Goal: Task Accomplishment & Management: Use online tool/utility

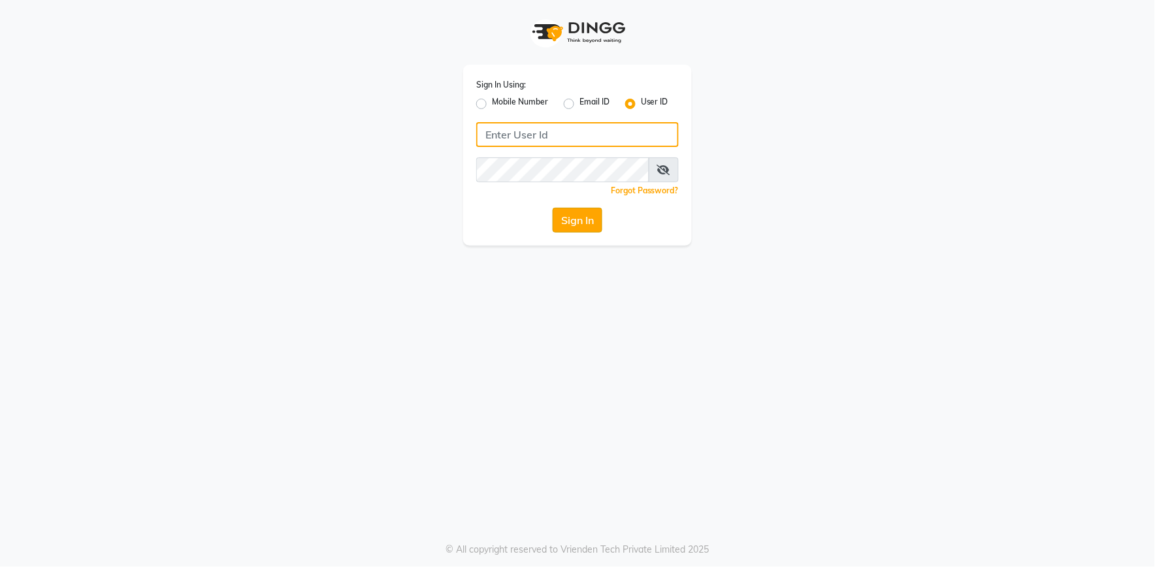
type input "e2555-01"
click at [572, 218] on button "Sign In" at bounding box center [578, 220] width 50 height 25
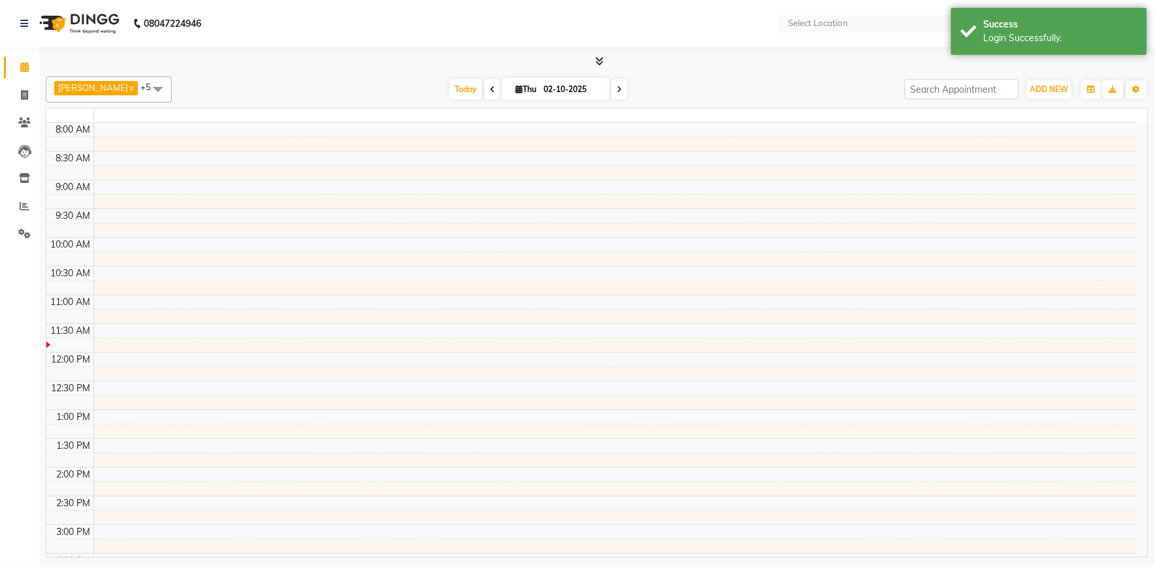
select select "en"
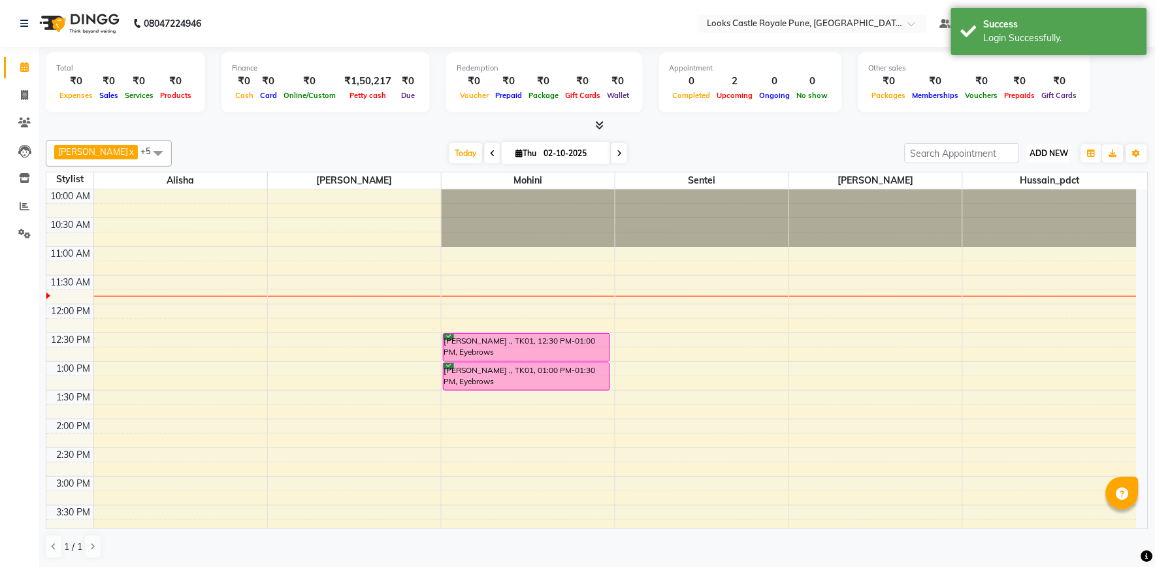
click at [1040, 155] on span "ADD NEW" at bounding box center [1049, 153] width 39 height 10
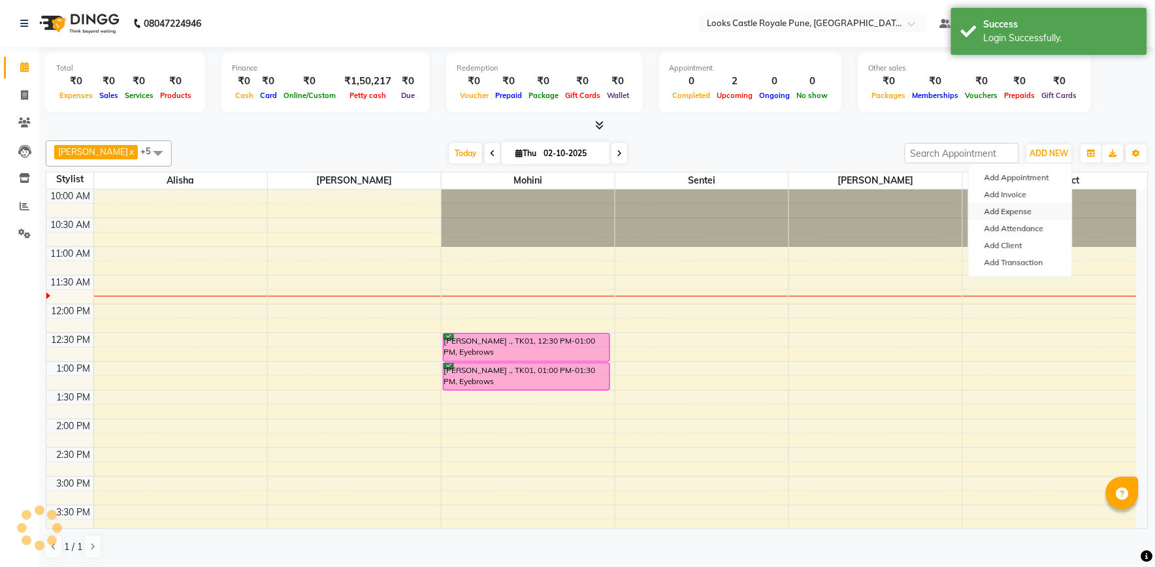
click at [1023, 216] on link "Add Expense" at bounding box center [1020, 211] width 103 height 17
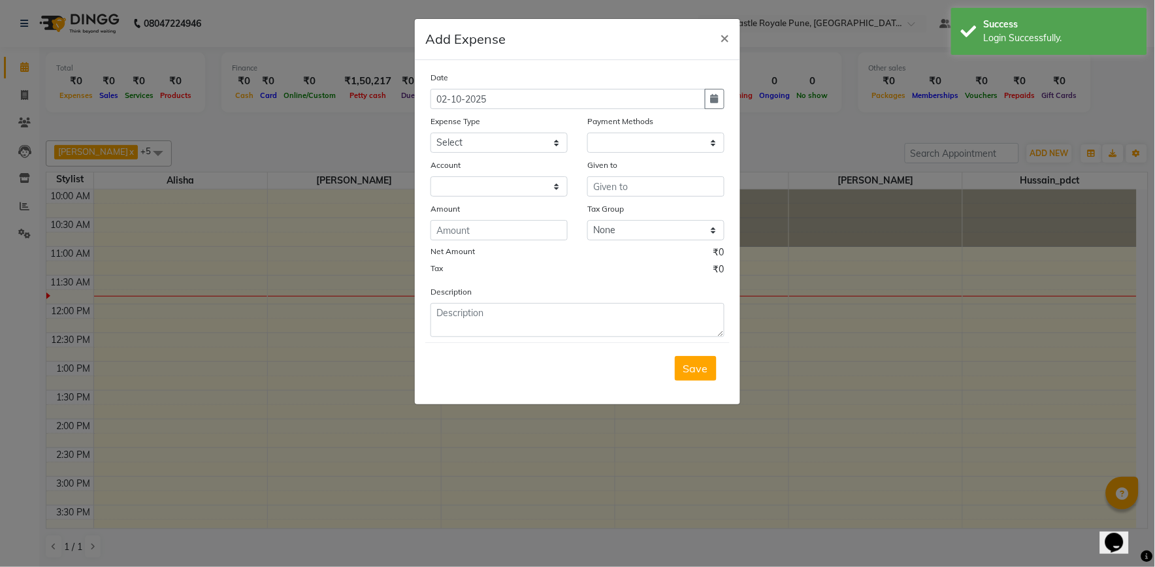
select select "1"
select select "4878"
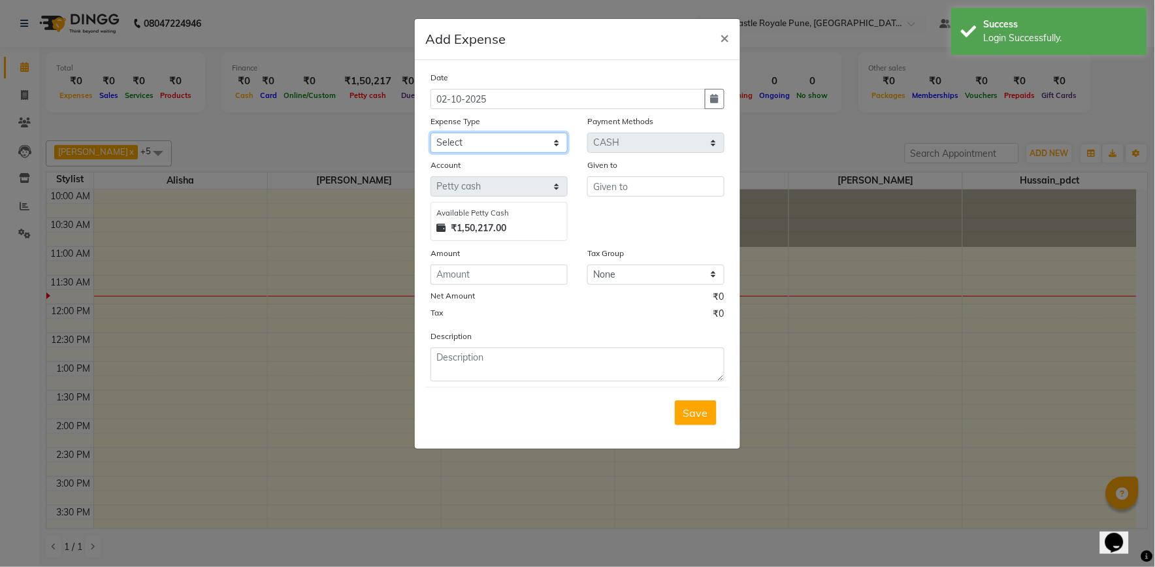
click at [465, 146] on select "Select Accommodation Aesthetics Bank Deposit BLINKIT Cash Handover Client Refun…" at bounding box center [499, 143] width 137 height 20
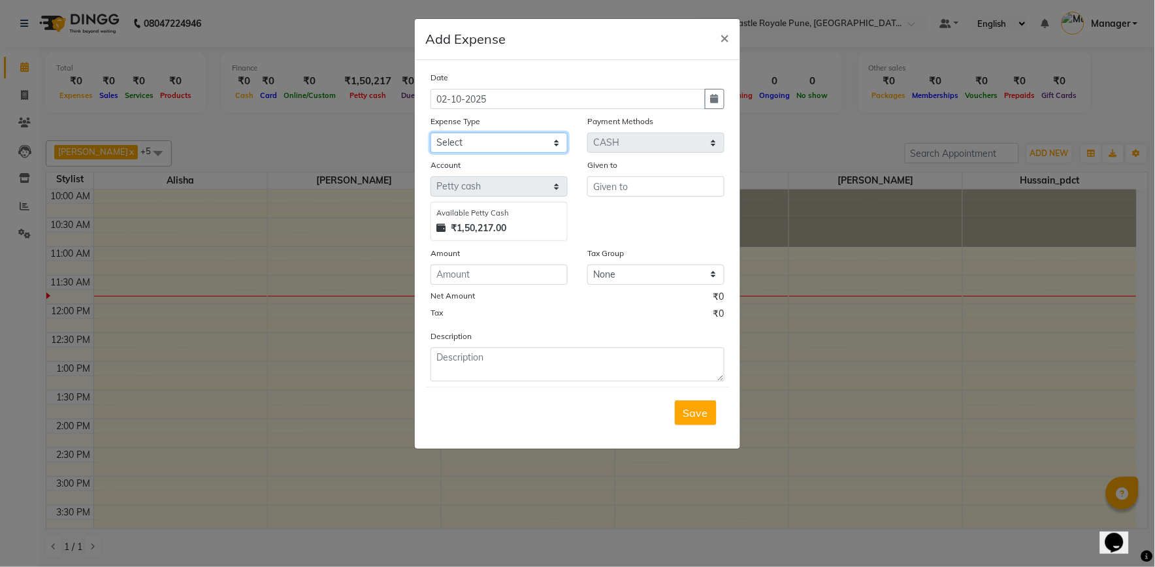
select select "23704"
click at [431, 133] on select "Select Accommodation Aesthetics Bank Deposit BLINKIT Cash Handover Client Refun…" at bounding box center [499, 143] width 137 height 20
click at [600, 193] on input "text" at bounding box center [655, 186] width 137 height 20
type input "aishwarya"
click at [514, 273] on input "number" at bounding box center [499, 275] width 137 height 20
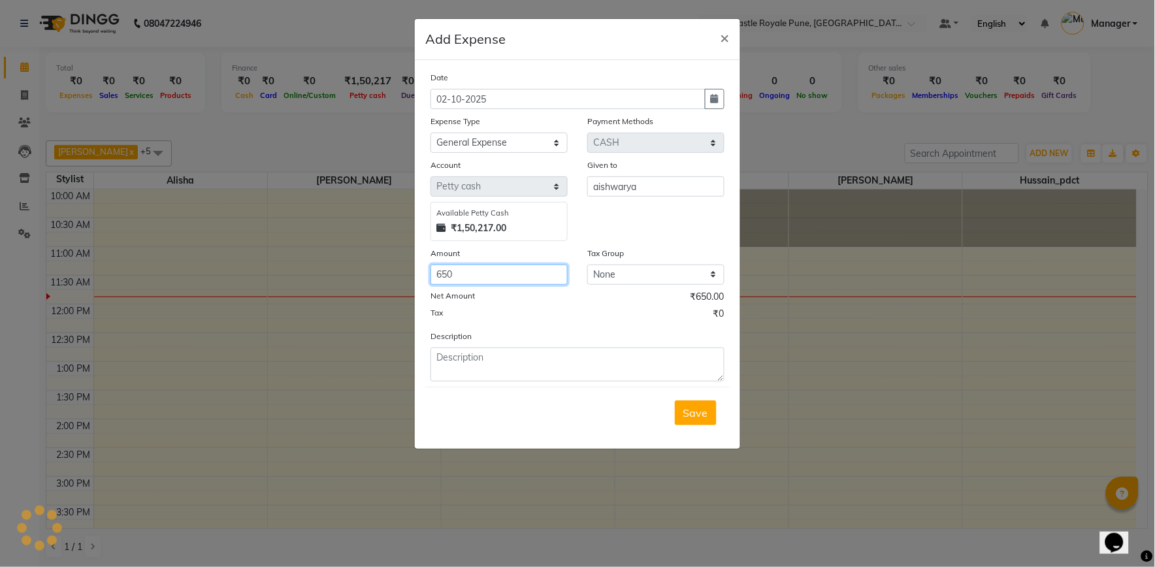
type input "650"
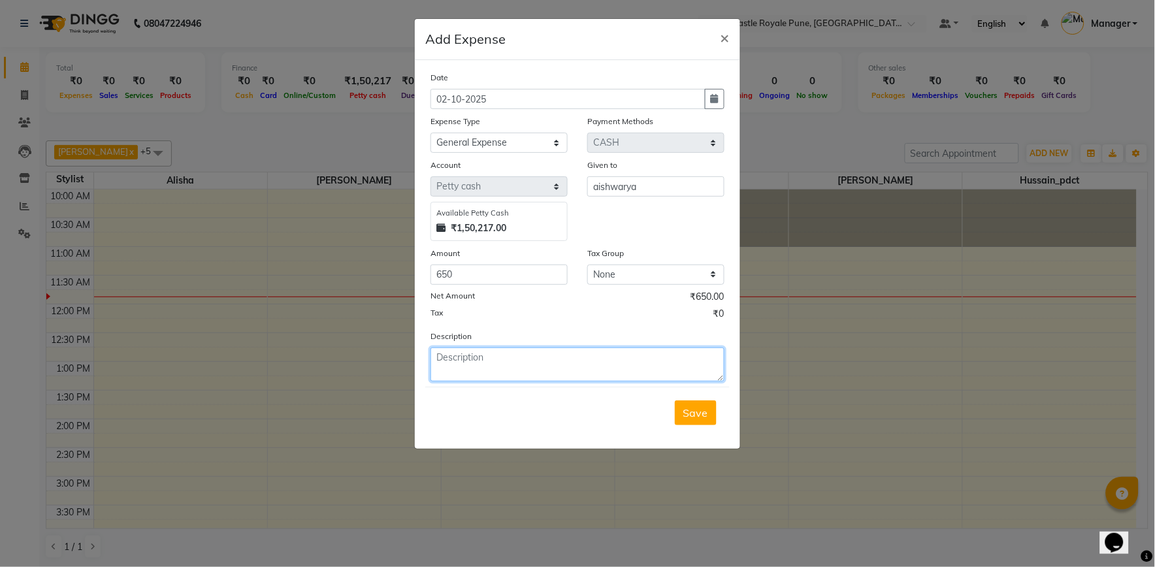
click at [455, 364] on textarea at bounding box center [578, 365] width 294 height 34
type textarea "flowers ,gardlands for [DATE] pooja"
click at [689, 413] on span "Save" at bounding box center [695, 412] width 25 height 13
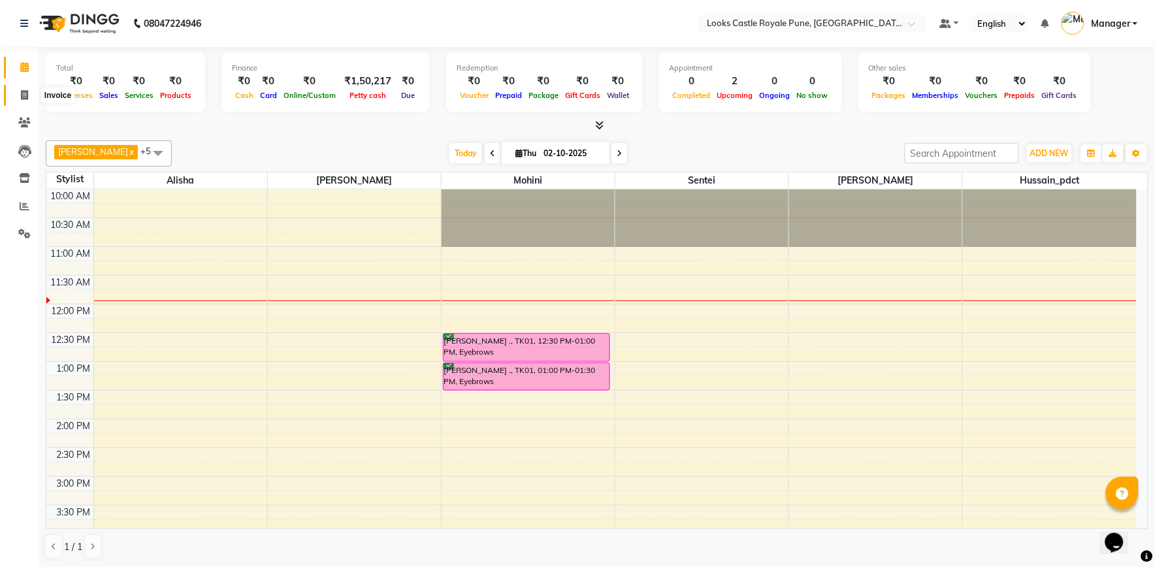
click at [29, 95] on span at bounding box center [24, 95] width 23 height 15
select select "service"
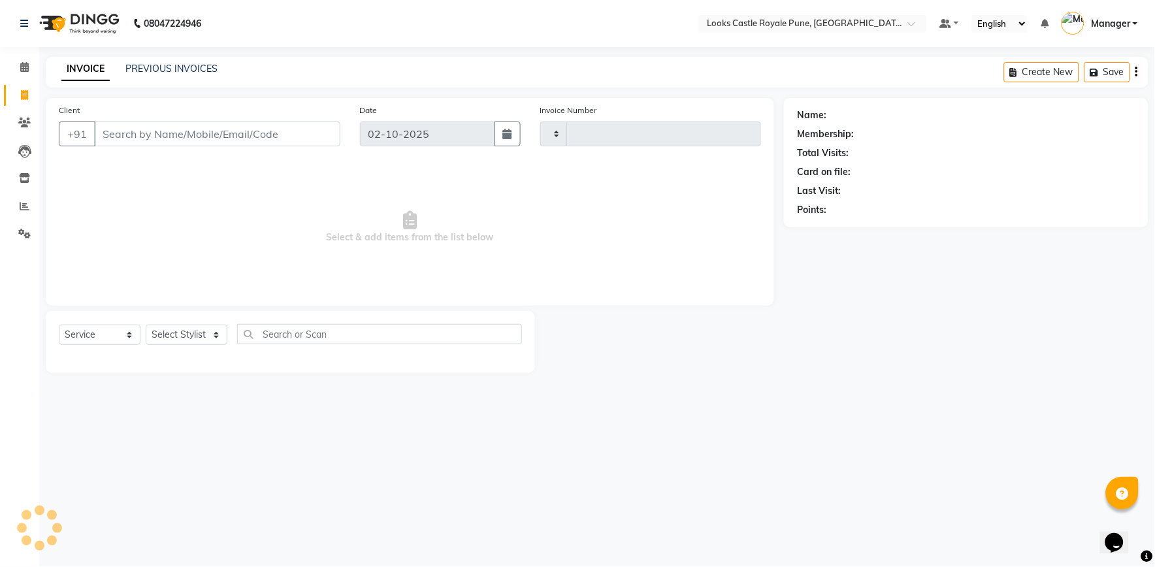
type input "3225"
select select "5915"
click at [25, 69] on icon at bounding box center [24, 67] width 8 height 10
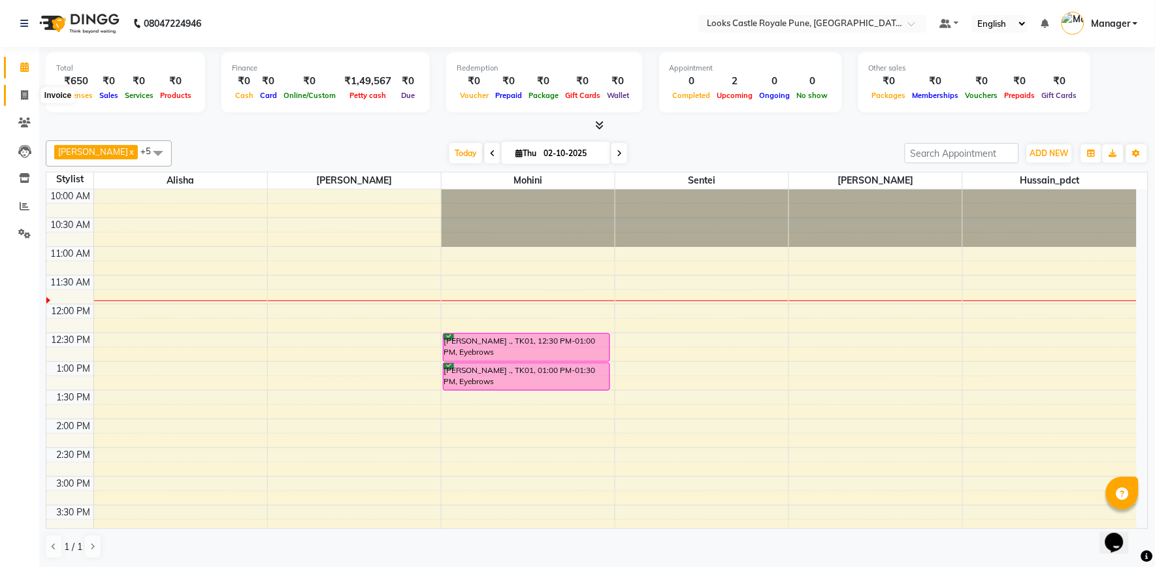
click at [30, 93] on span at bounding box center [24, 95] width 23 height 15
select select "service"
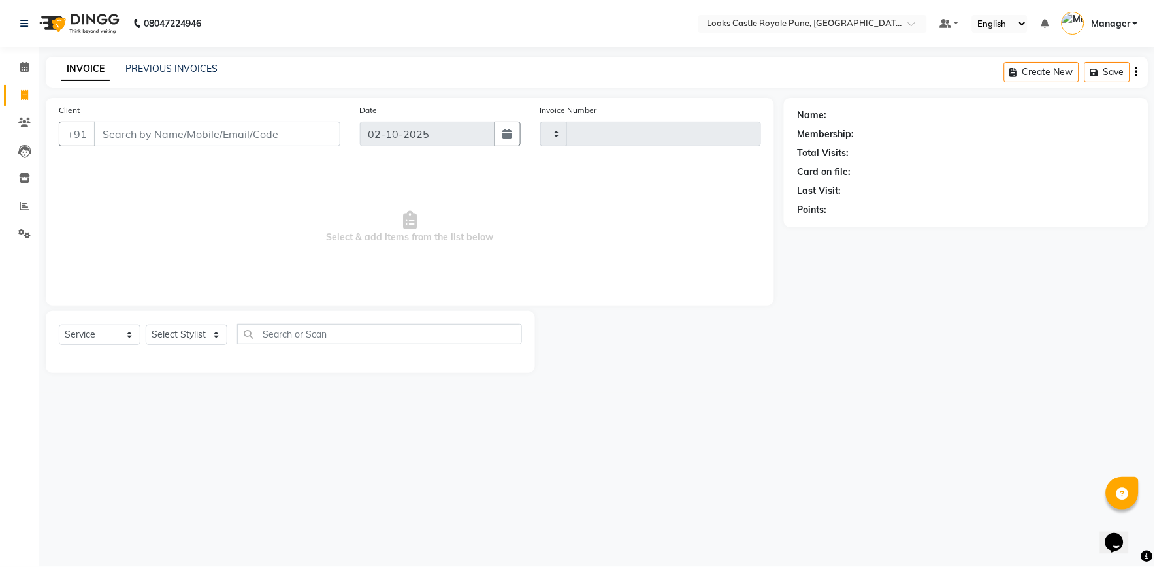
type input "3225"
select select "5915"
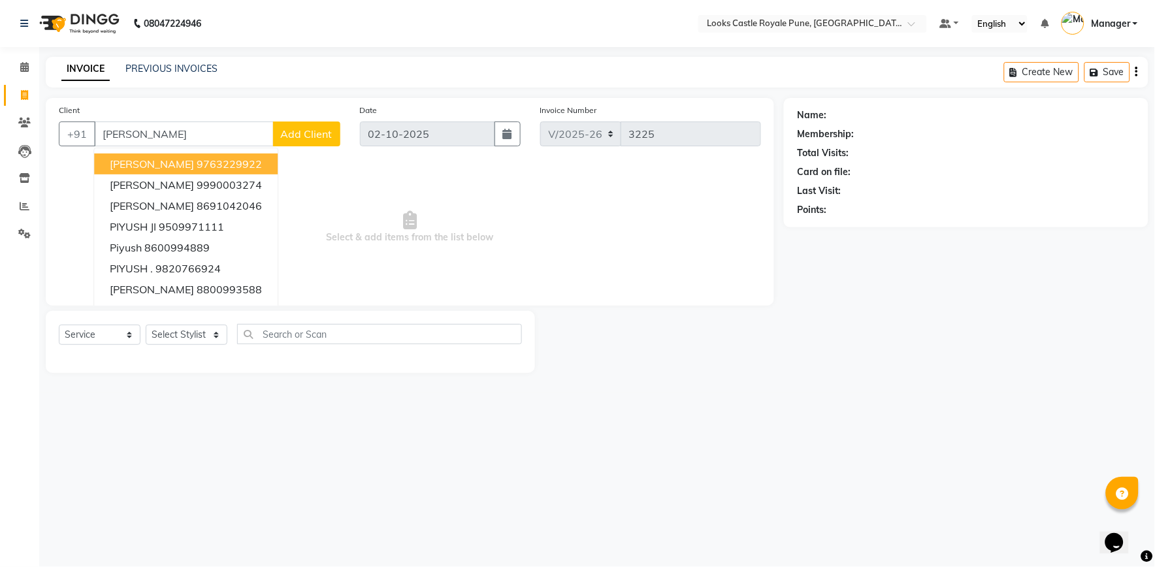
click at [131, 167] on span "[PERSON_NAME]" at bounding box center [152, 163] width 84 height 13
type input "9763229922"
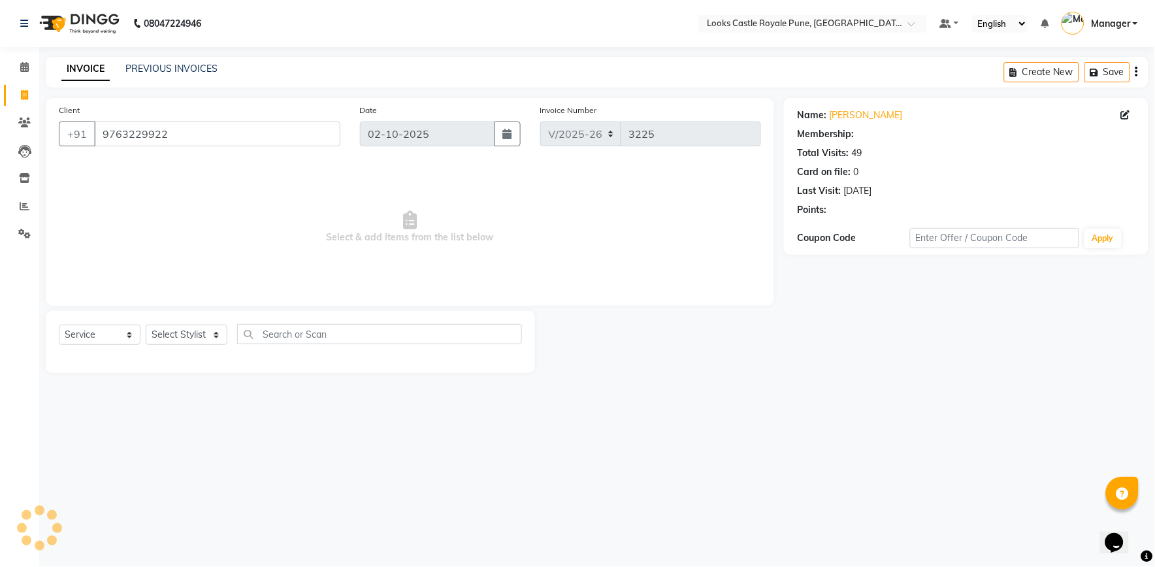
select select "1: Object"
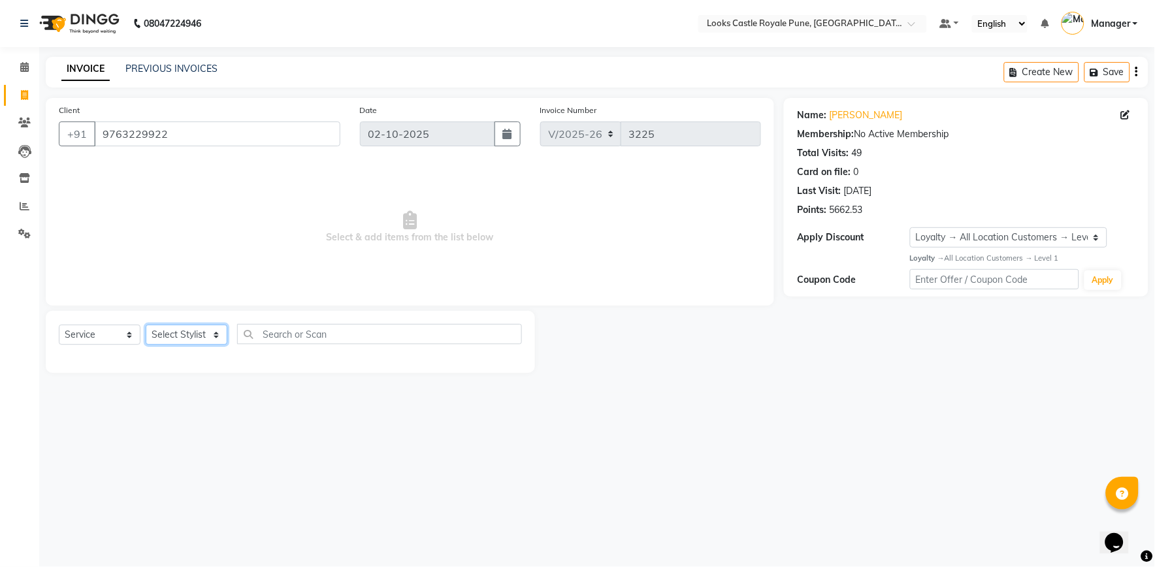
click at [186, 336] on select "Select Stylist Akshay [PERSON_NAME] [PERSON_NAME] [PERSON_NAME] Danish [PERSON_…" at bounding box center [187, 335] width 82 height 20
select select "64204"
click at [146, 325] on select "Select Stylist Akshay [PERSON_NAME] [PERSON_NAME] [PERSON_NAME] Danish [PERSON_…" at bounding box center [187, 335] width 82 height 20
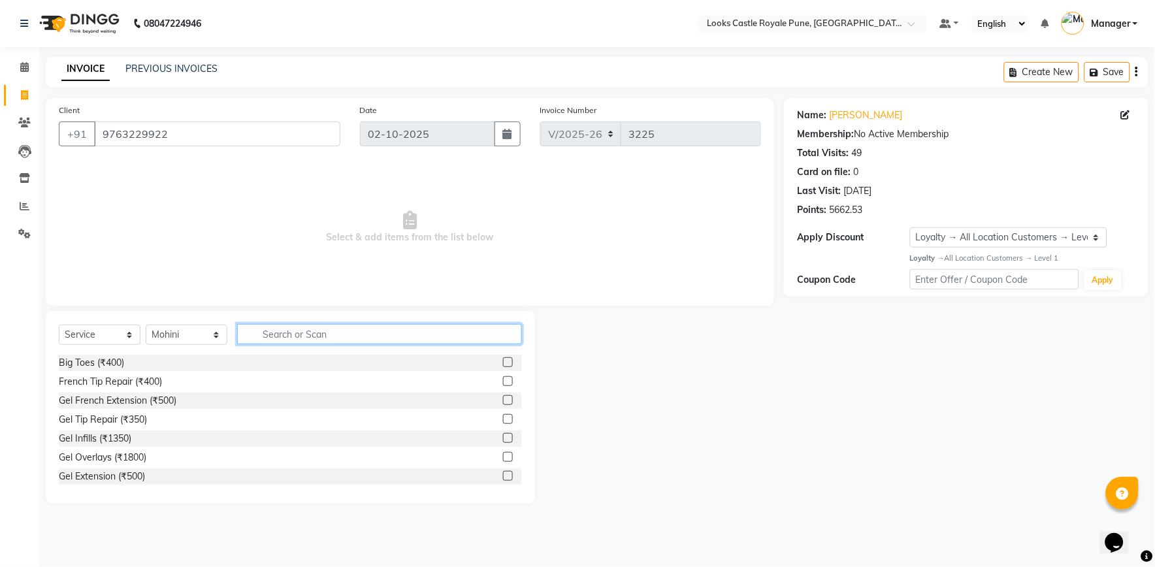
click at [289, 333] on input "text" at bounding box center [379, 334] width 285 height 20
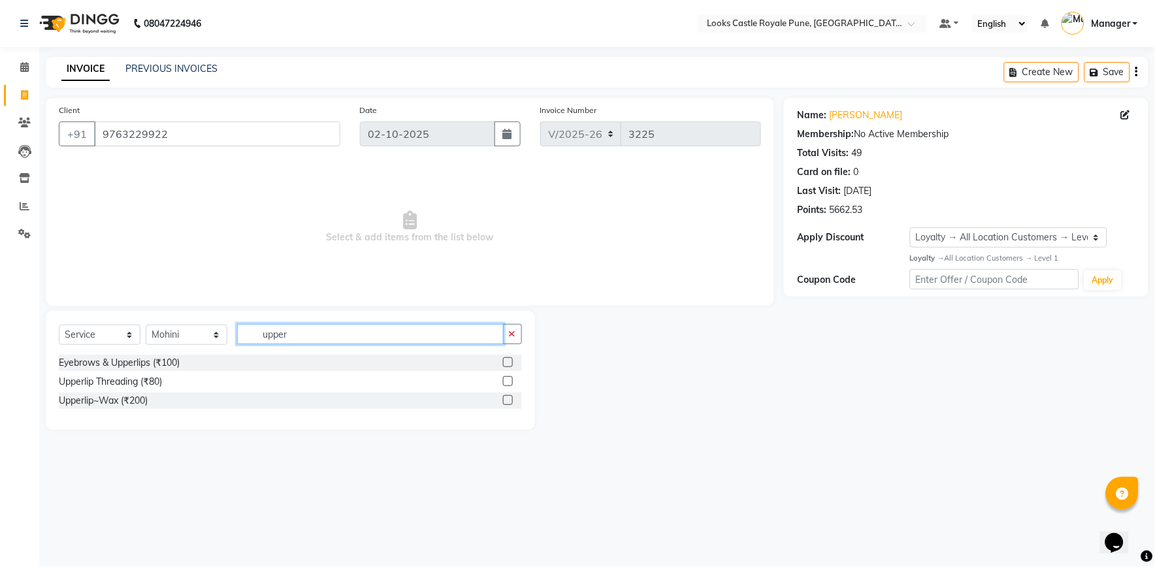
type input "upper"
click at [506, 401] on label at bounding box center [508, 400] width 10 height 10
click at [506, 401] on input "checkbox" at bounding box center [507, 401] width 8 height 8
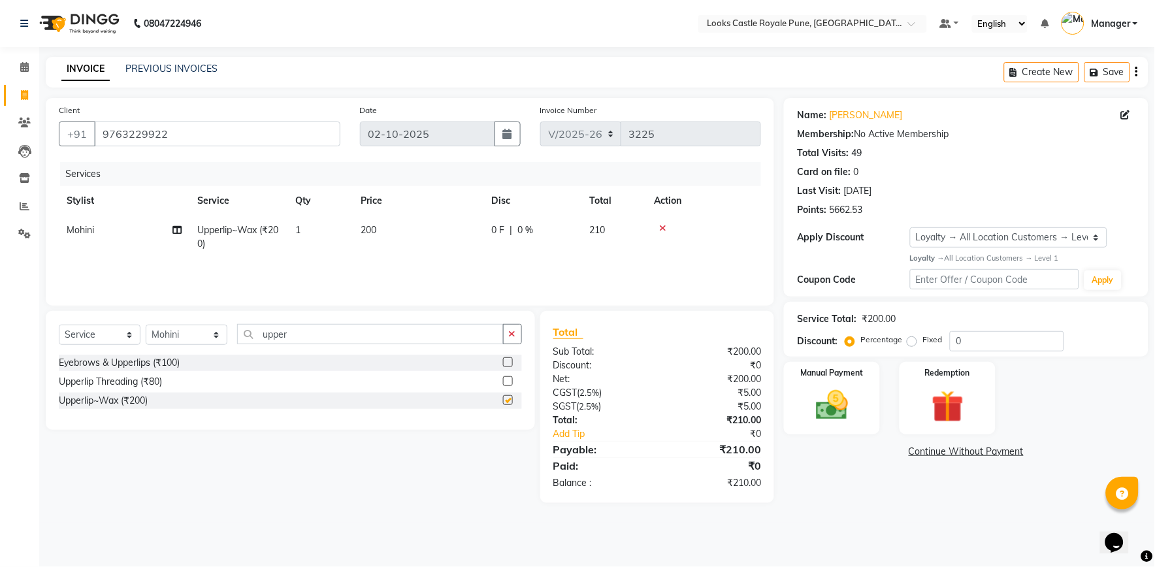
checkbox input "false"
click at [393, 242] on td "200" at bounding box center [418, 237] width 131 height 43
select select "64204"
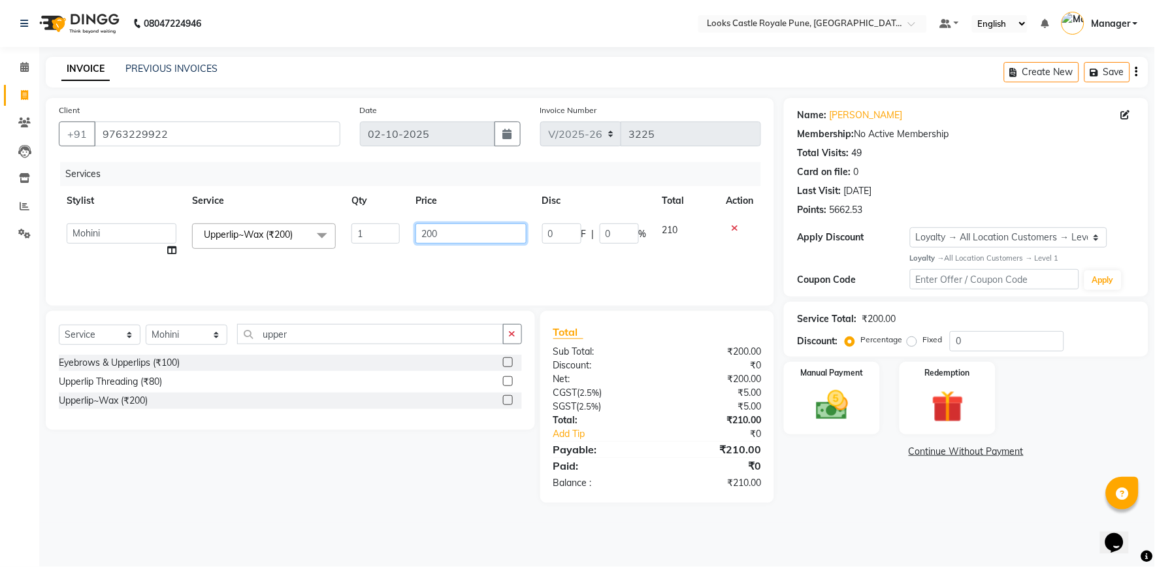
drag, startPoint x: 448, startPoint y: 233, endPoint x: 419, endPoint y: 231, distance: 28.2
click at [427, 232] on input "200" at bounding box center [471, 233] width 110 height 20
type input "2"
type input "160"
click at [836, 481] on div "Name: [PERSON_NAME] Membership: No Active Membership Total Visits: 49 Card on f…" at bounding box center [971, 300] width 374 height 405
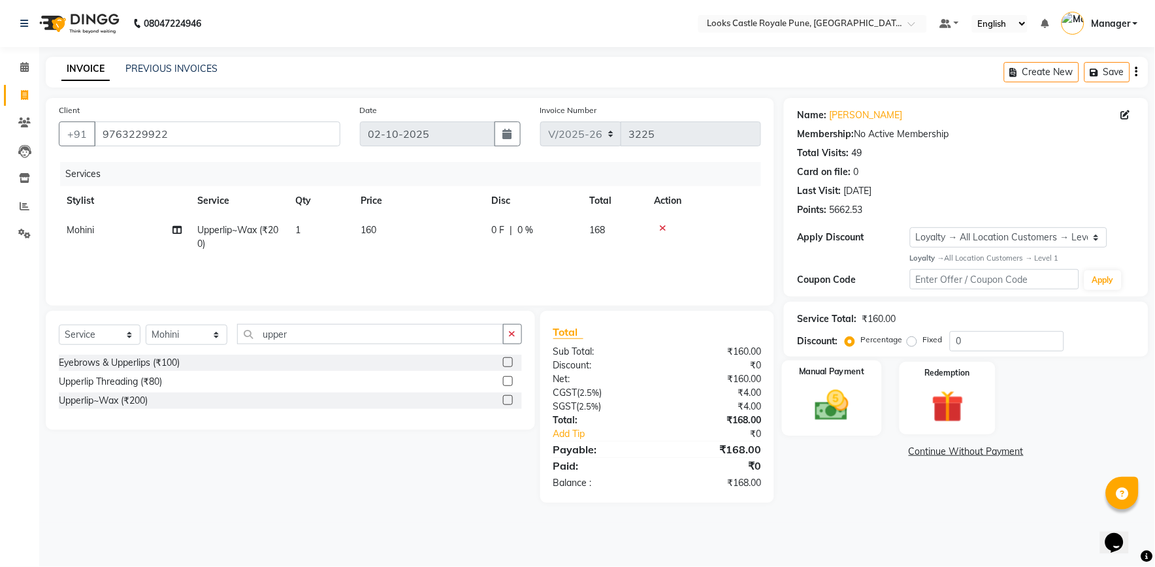
click at [843, 426] on div "Manual Payment" at bounding box center [832, 399] width 100 height 76
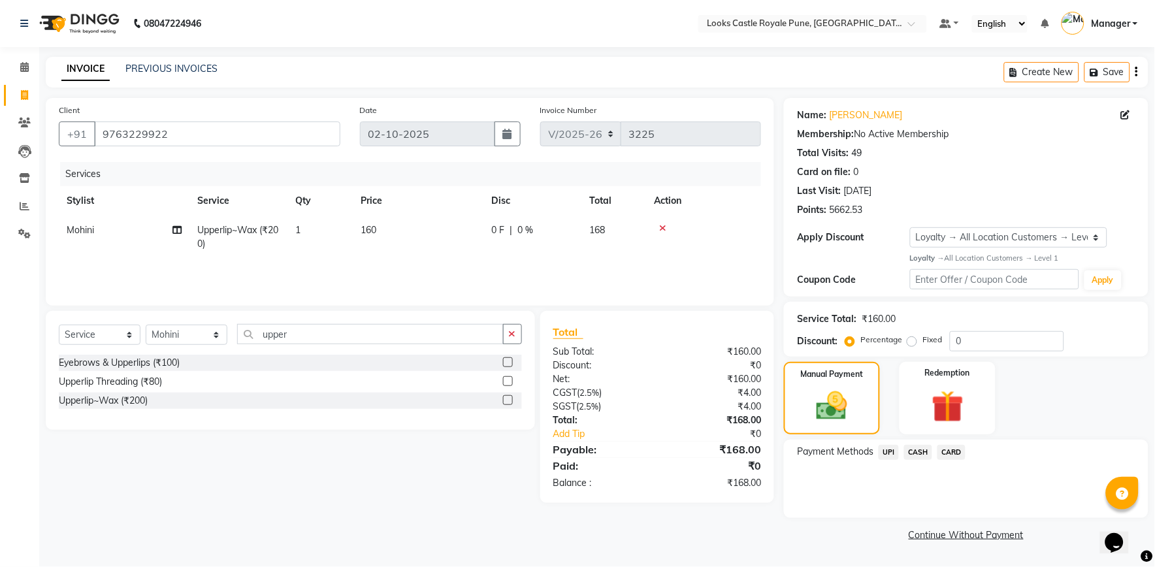
click at [889, 453] on span "UPI" at bounding box center [889, 452] width 20 height 15
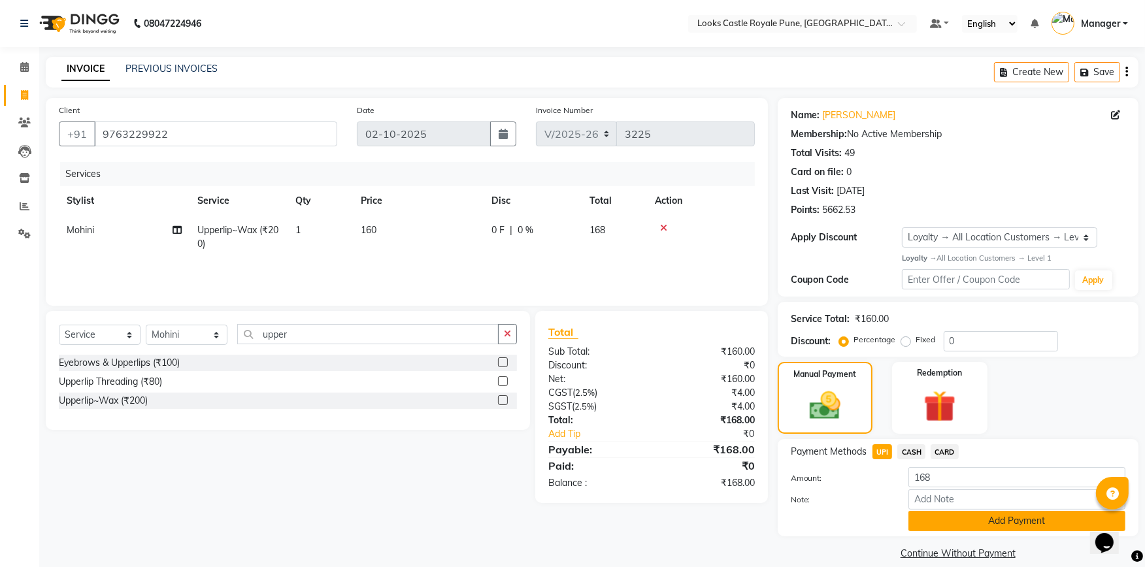
click at [936, 529] on button "Add Payment" at bounding box center [1016, 521] width 217 height 20
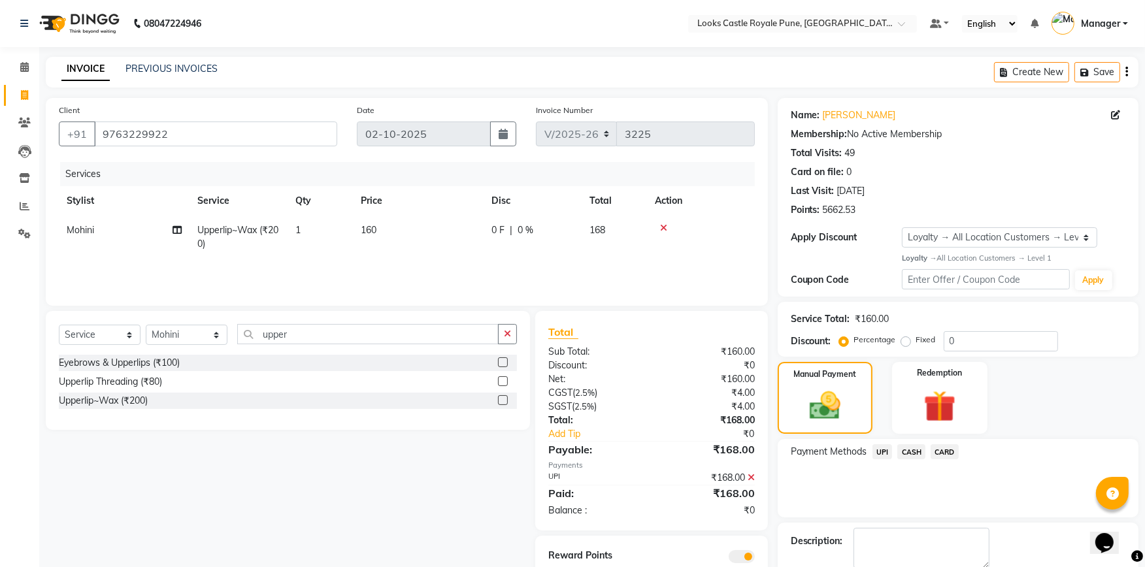
scroll to position [70, 0]
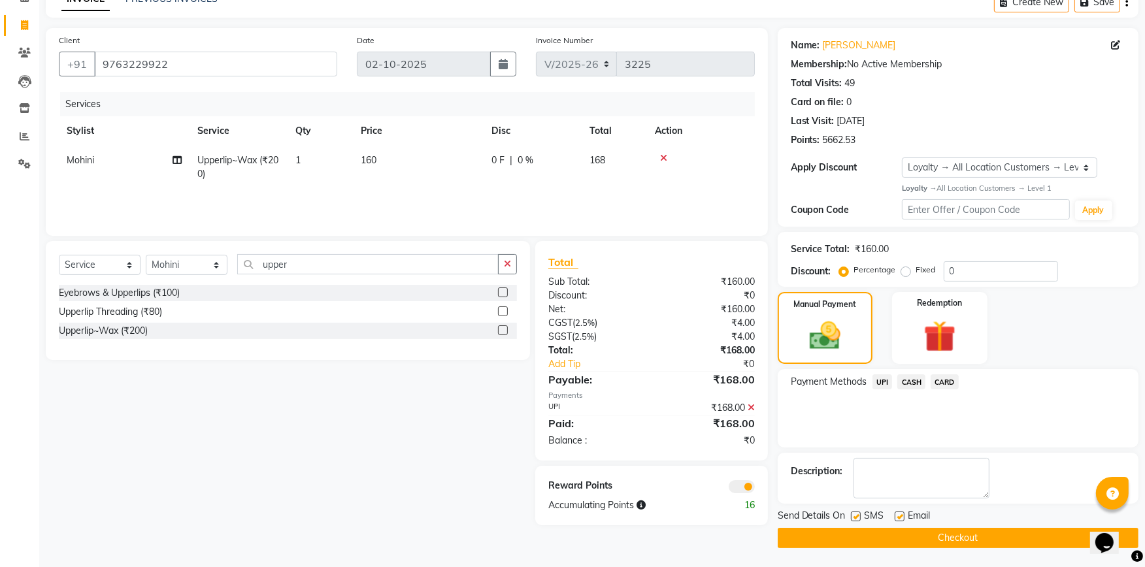
click at [938, 530] on button "Checkout" at bounding box center [958, 538] width 361 height 20
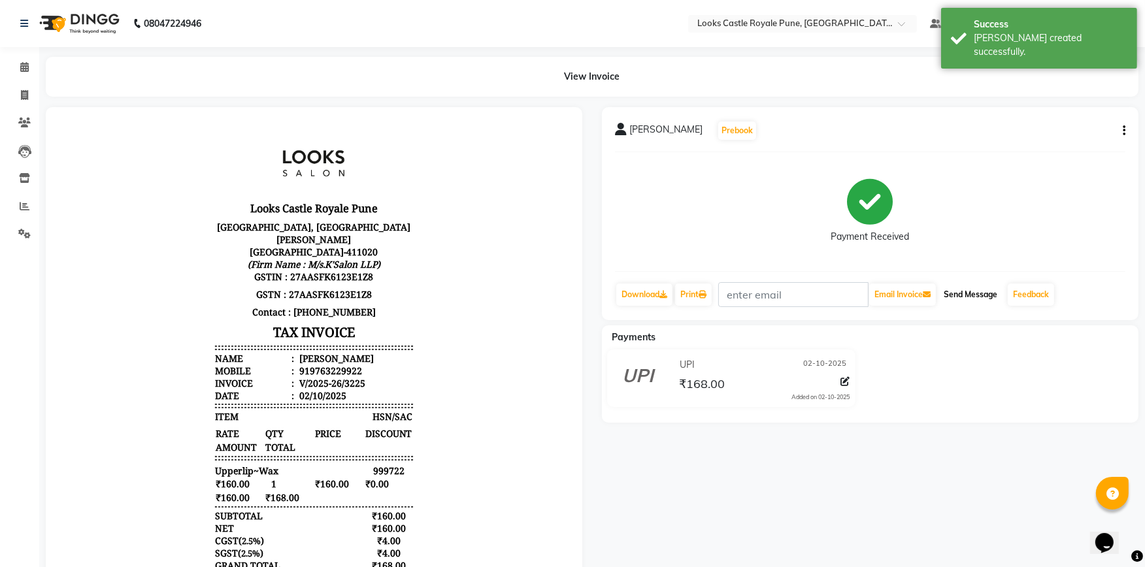
click at [963, 286] on button "Send Message" at bounding box center [970, 295] width 64 height 22
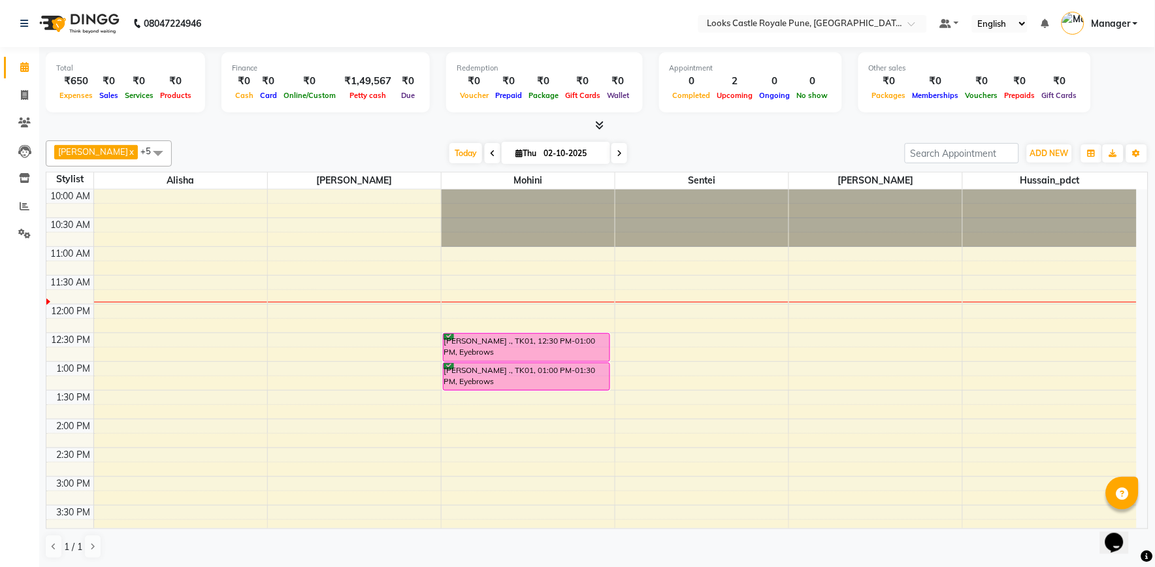
scroll to position [73, 0]
